Goal: Obtain resource: Download file/media

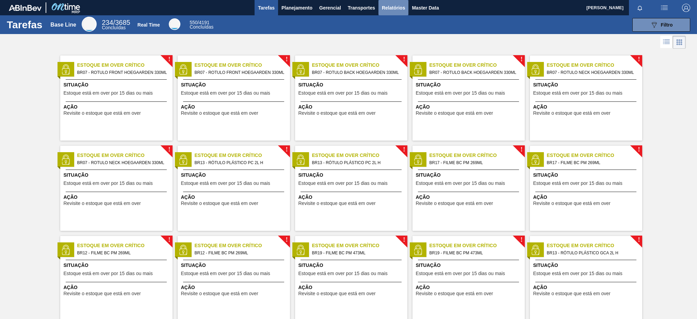
click at [396, 7] on span "Relatórios" at bounding box center [393, 8] width 23 height 8
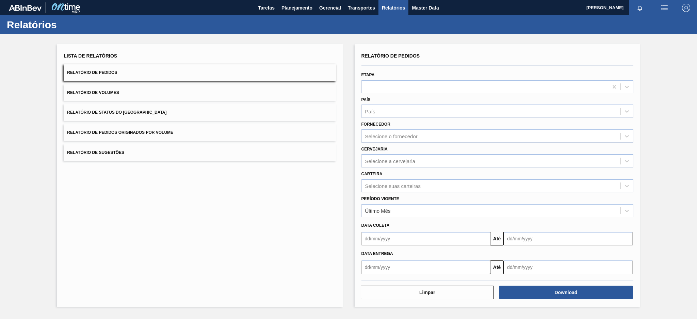
click at [220, 133] on button "Relatório de Pedidos Originados por Volume" at bounding box center [200, 132] width 272 height 17
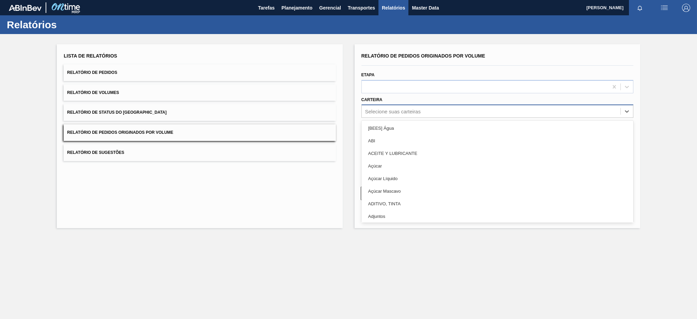
click at [391, 109] on div "Selecione suas carteiras" at bounding box center [392, 112] width 55 height 6
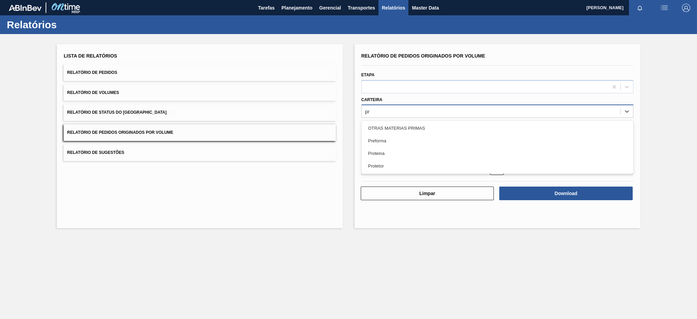
type input "pre"
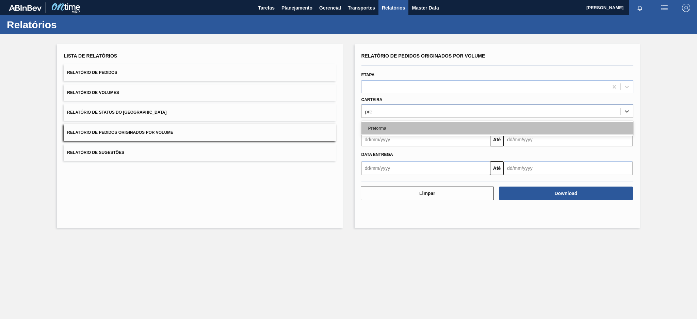
click at [389, 129] on div "Preforma" at bounding box center [498, 128] width 272 height 13
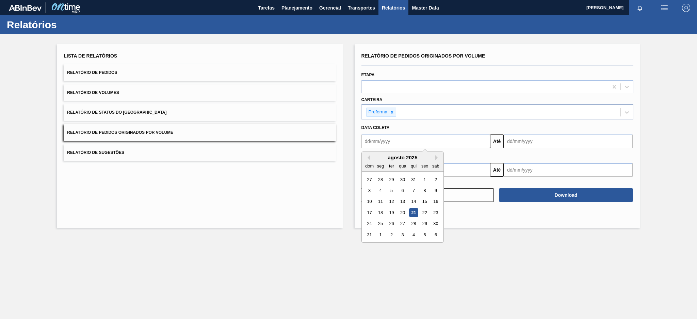
click at [386, 145] on input "text" at bounding box center [426, 141] width 129 height 14
click at [368, 158] on button "Previous Month" at bounding box center [367, 157] width 5 height 5
click at [368, 211] on div "20" at bounding box center [369, 212] width 9 height 9
type input "[DATE]"
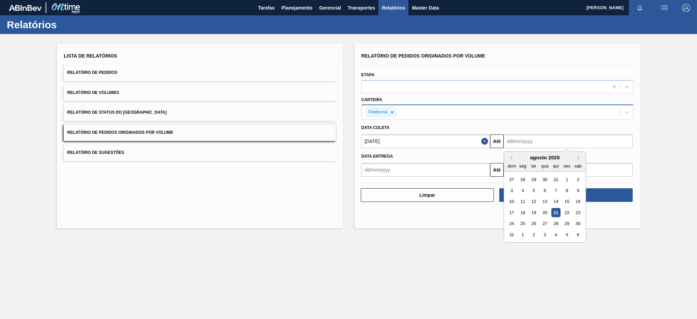
click at [539, 140] on input "text" at bounding box center [568, 141] width 129 height 14
click at [556, 211] on div "21" at bounding box center [555, 212] width 9 height 9
type input "[DATE]"
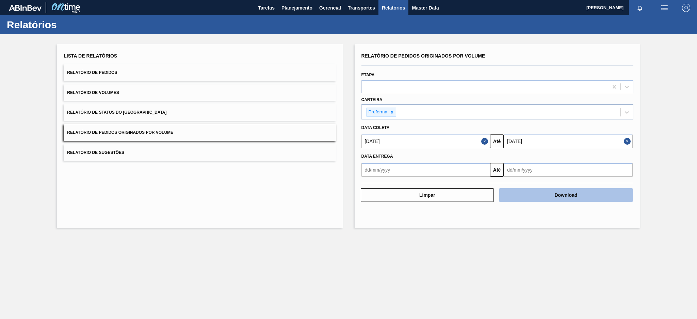
click at [550, 195] on button "Download" at bounding box center [565, 195] width 133 height 14
